Goal: Task Accomplishment & Management: Use online tool/utility

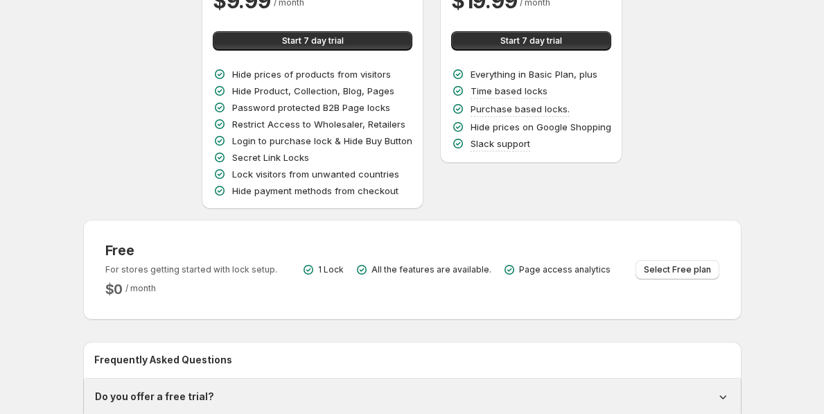
scroll to position [222, 0]
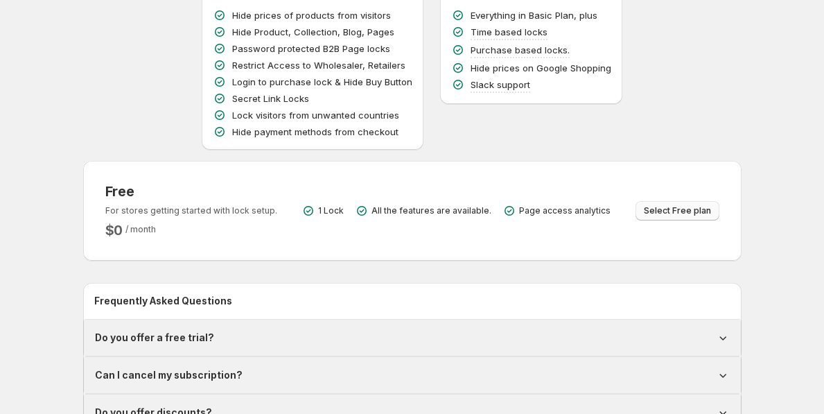
click at [657, 214] on span "Select Free plan" at bounding box center [676, 210] width 67 height 11
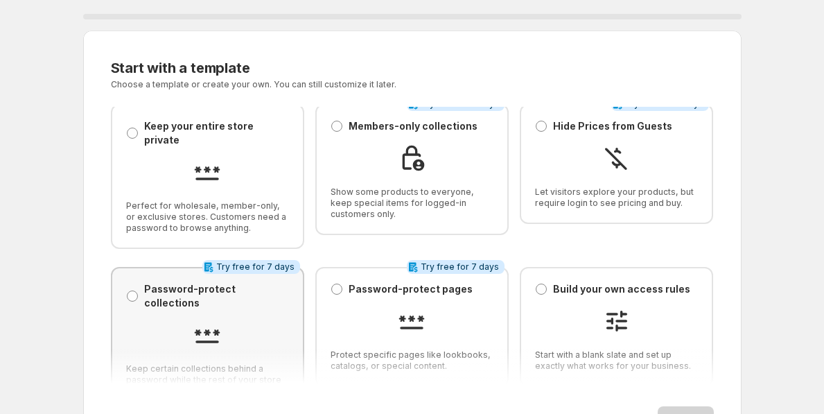
scroll to position [28, 0]
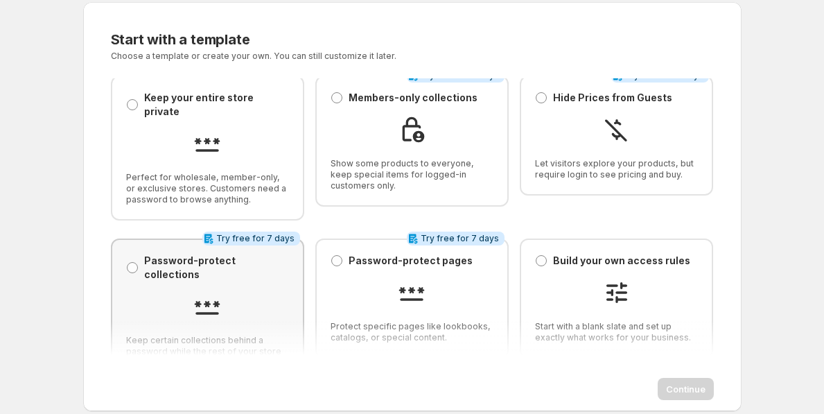
click at [246, 292] on div at bounding box center [207, 307] width 163 height 31
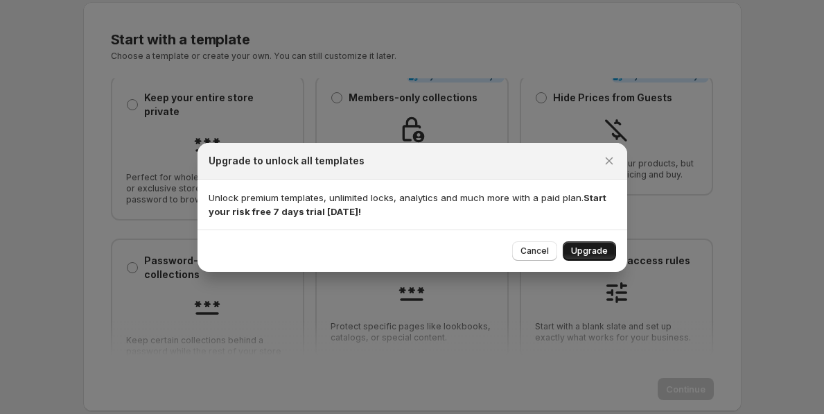
click at [581, 249] on span "Upgrade" at bounding box center [589, 250] width 37 height 11
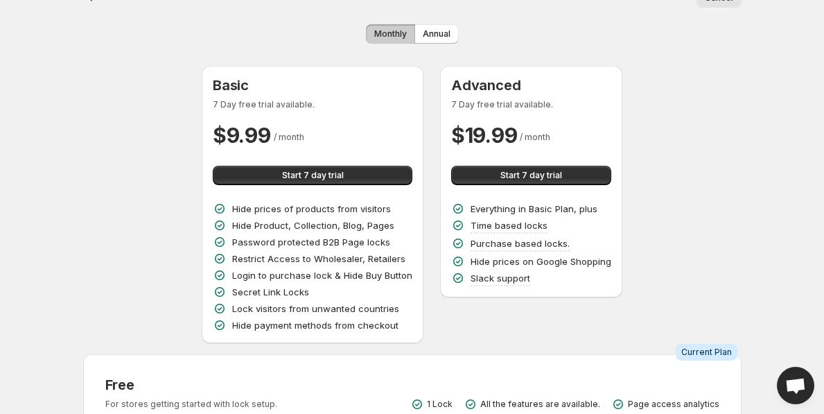
click at [344, 177] on button "Start 7 day trial" at bounding box center [312, 175] width 199 height 19
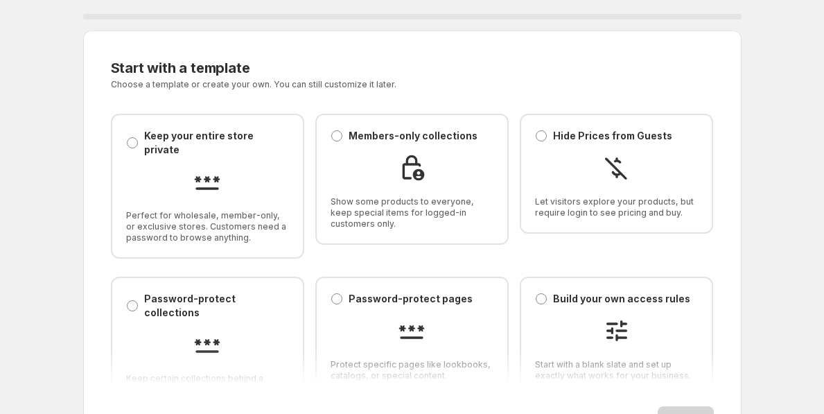
scroll to position [6, 0]
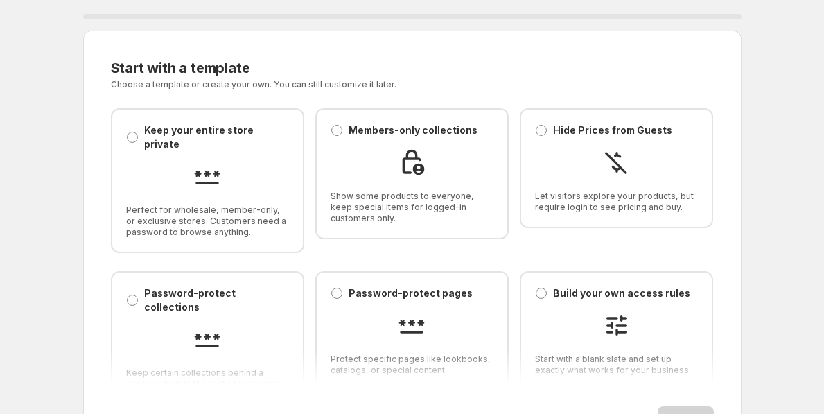
click at [184, 289] on div "Password-protect collections Password-protect collections Keep certain collecti…" at bounding box center [207, 343] width 163 height 114
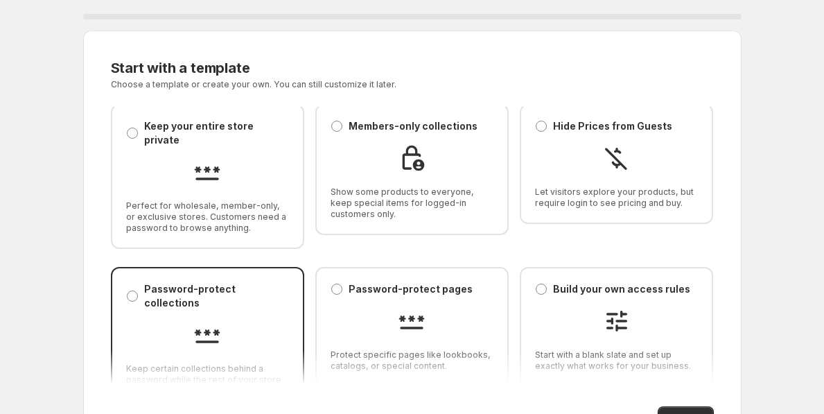
scroll to position [193, 0]
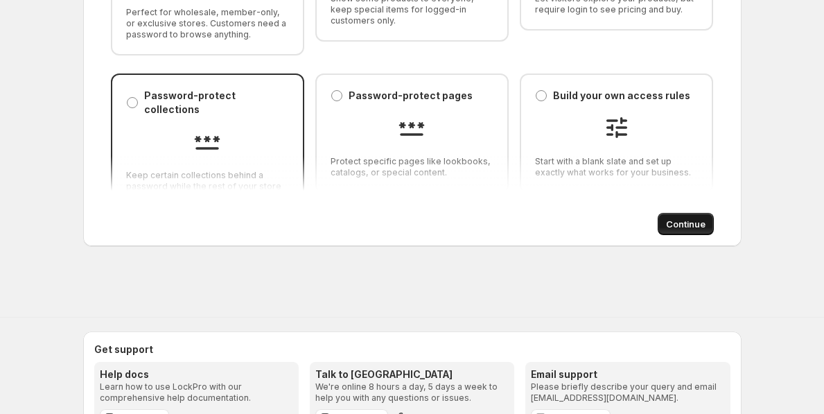
click at [693, 222] on span "Continue" at bounding box center [685, 224] width 39 height 14
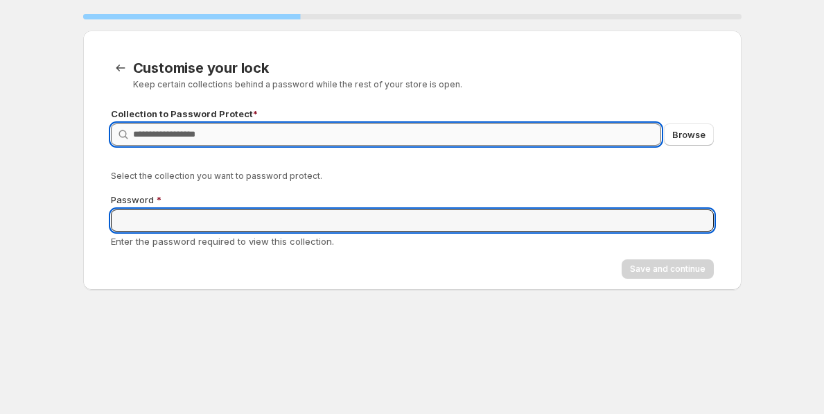
click at [197, 136] on input "Query" at bounding box center [397, 134] width 528 height 22
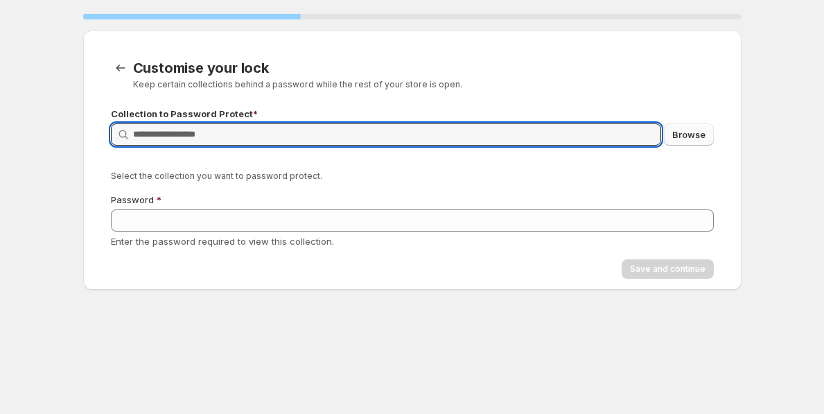
click at [693, 139] on span "Browse" at bounding box center [688, 134] width 33 height 14
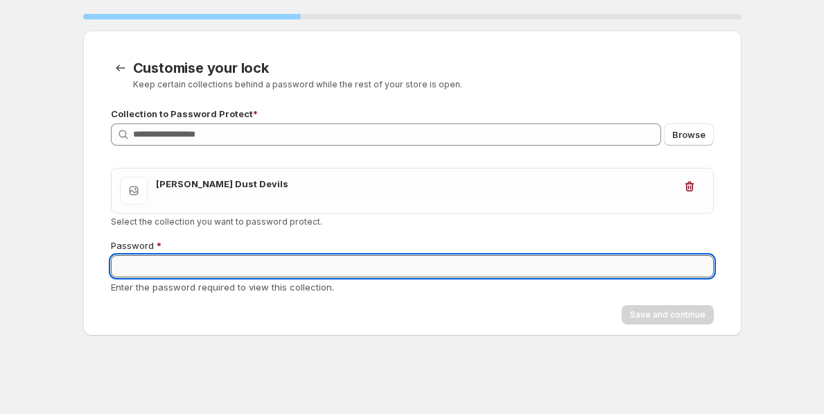
click at [178, 268] on input "Password" at bounding box center [412, 266] width 603 height 22
type input "**********"
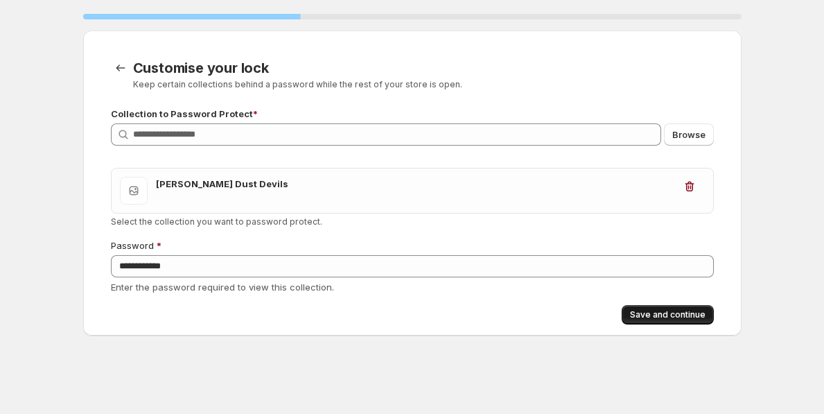
click at [682, 318] on span "Save and continue" at bounding box center [667, 314] width 75 height 11
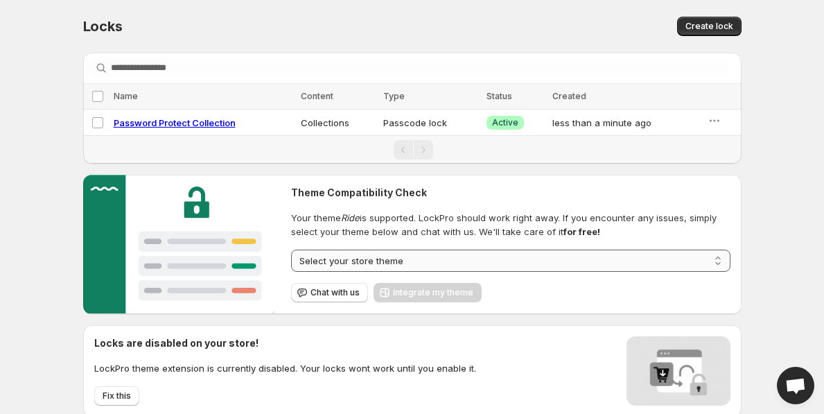
select select "****"
click at [432, 293] on span "Integrate my theme" at bounding box center [433, 292] width 80 height 11
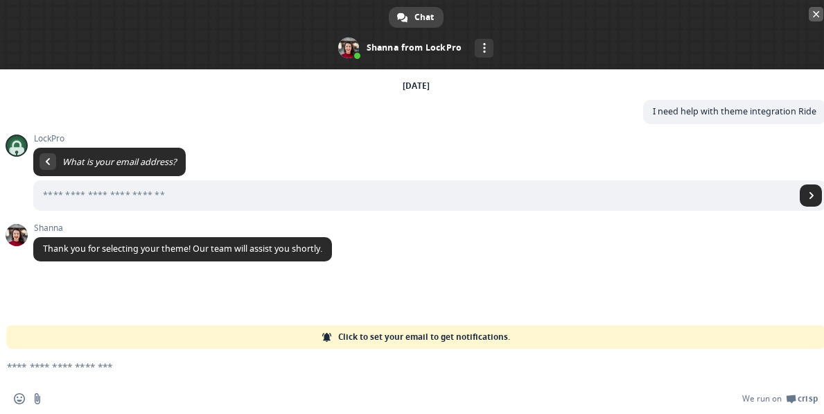
click at [819, 14] on span "Close chat" at bounding box center [815, 14] width 7 height 7
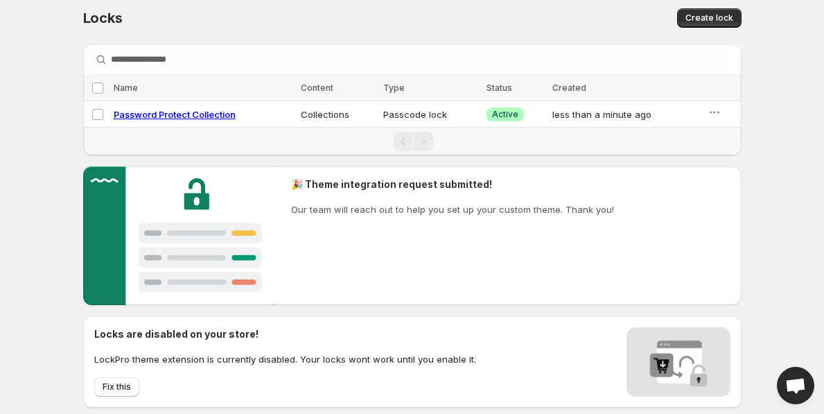
scroll to position [12, 0]
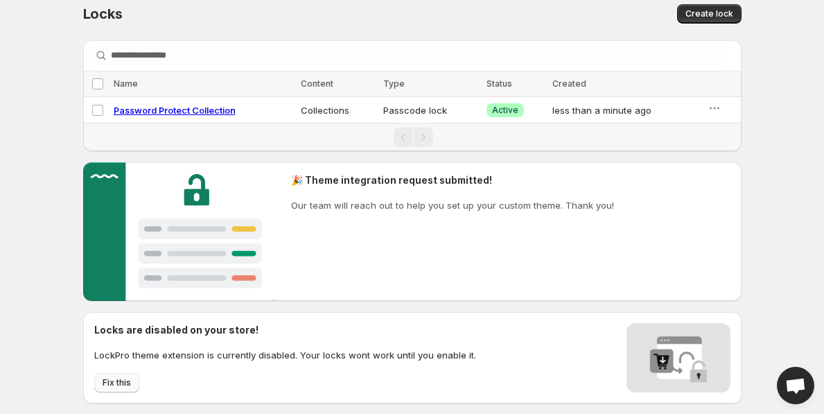
click at [108, 387] on span "Fix this" at bounding box center [117, 382] width 28 height 11
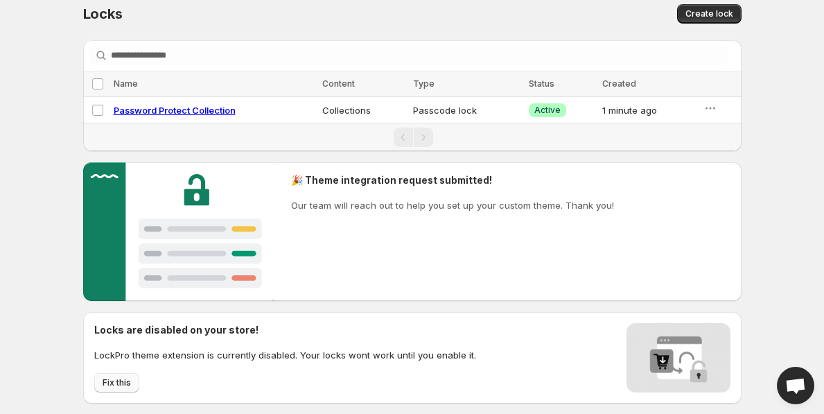
click at [103, 389] on button "Fix this" at bounding box center [116, 382] width 45 height 19
